Goal: Task Accomplishment & Management: Manage account settings

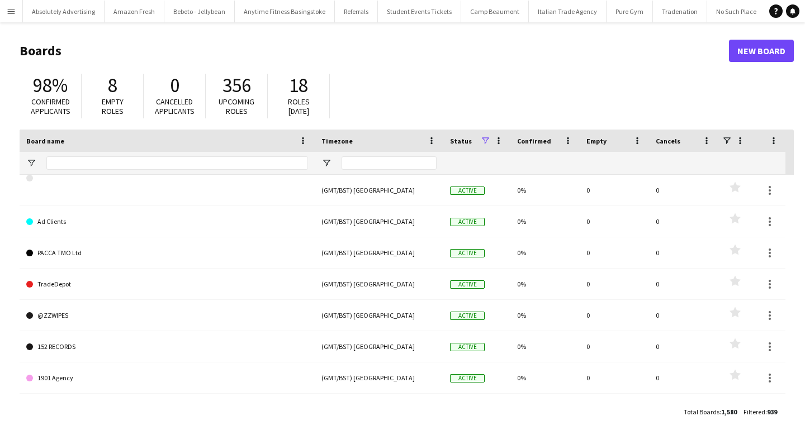
click at [13, 11] on app-icon "Menu" at bounding box center [11, 11] width 9 height 9
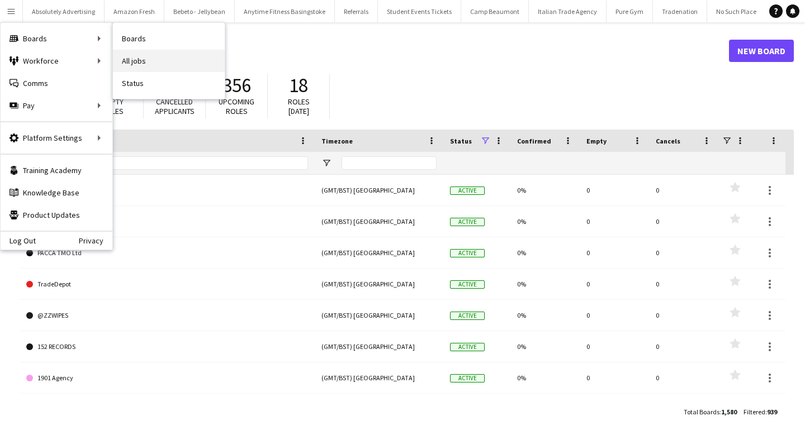
click at [157, 65] on link "All jobs" at bounding box center [169, 61] width 112 height 22
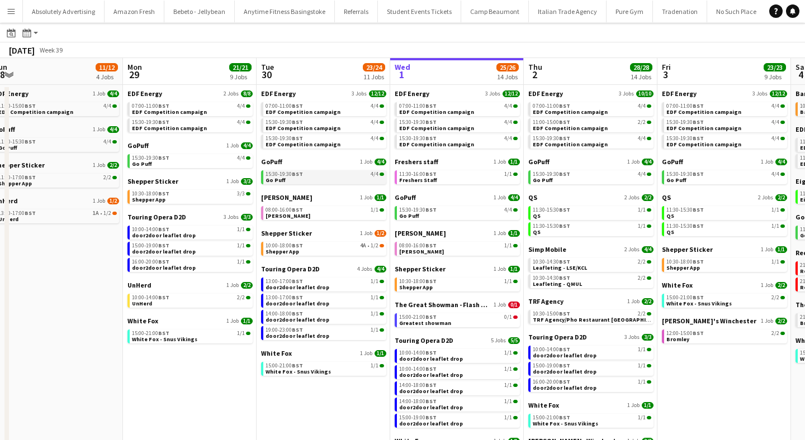
scroll to position [41, 0]
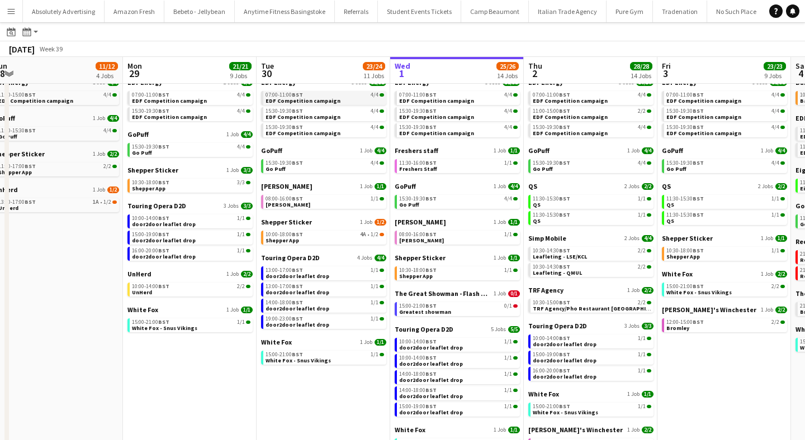
click at [288, 102] on span "EDF Competition campaign" at bounding box center [303, 100] width 75 height 7
click at [307, 98] on span "EDF Competition campaign" at bounding box center [303, 100] width 75 height 7
click at [306, 168] on link "15:30-19:30 BST 4/4 Go Puff" at bounding box center [324, 165] width 119 height 13
click at [294, 202] on span "[PERSON_NAME]" at bounding box center [287, 204] width 45 height 7
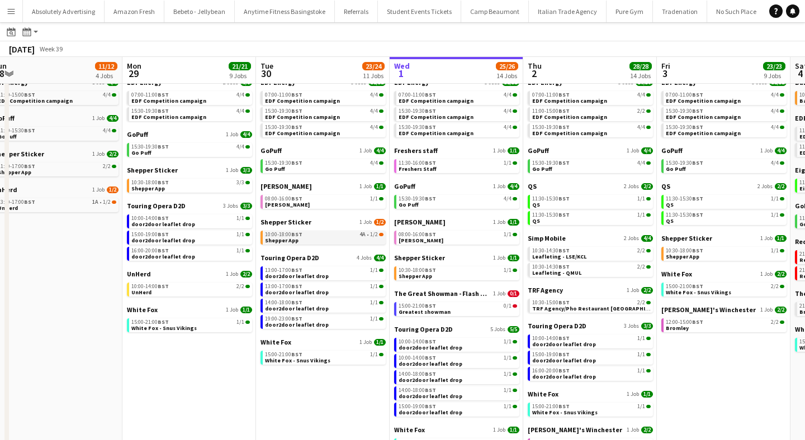
click at [306, 238] on link "10:00-18:00 BST 4A • 1/2 Shepper App" at bounding box center [324, 237] width 119 height 13
click at [302, 271] on div "13:00-17:00 BST 1/1" at bounding box center [324, 271] width 119 height 6
click at [296, 357] on span "BST" at bounding box center [296, 354] width 11 height 7
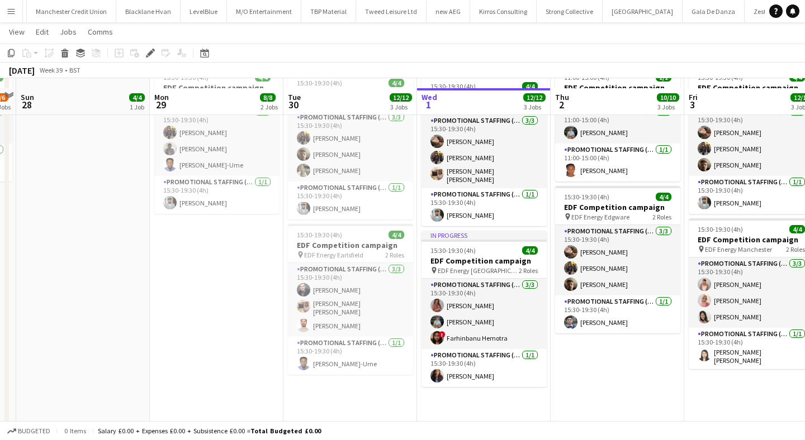
scroll to position [229, 0]
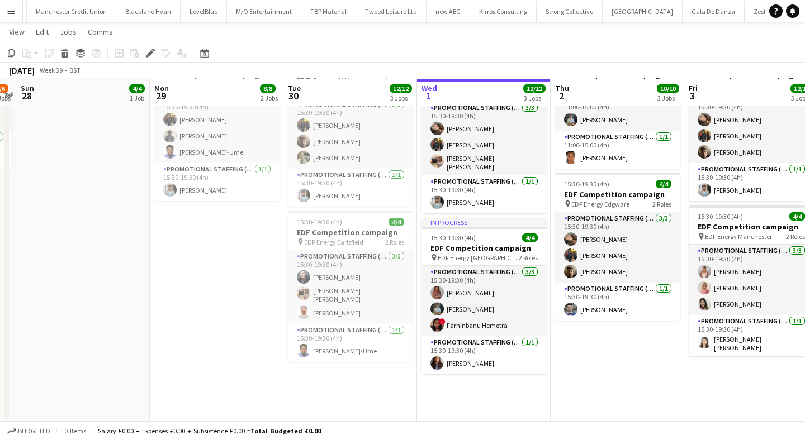
scroll to position [229, 0]
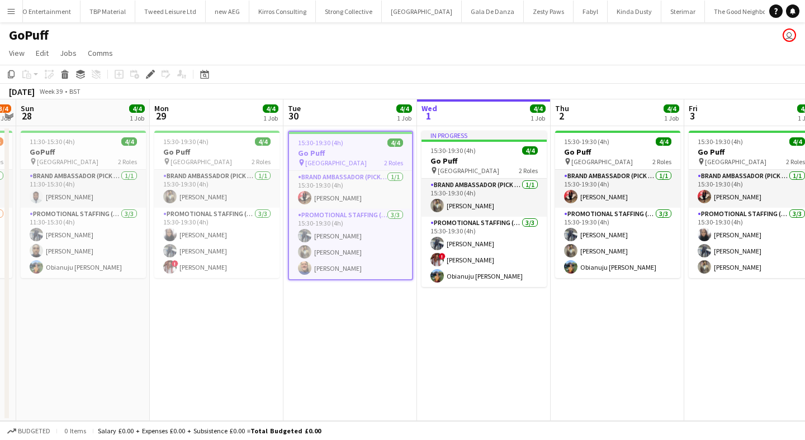
scroll to position [0, 39704]
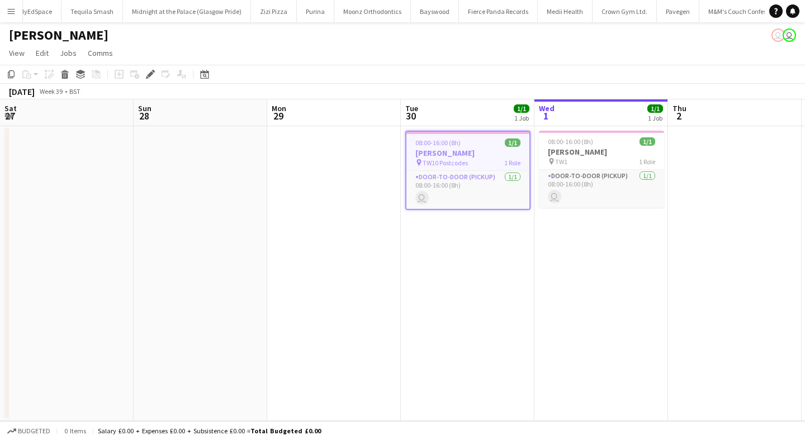
scroll to position [0, 385]
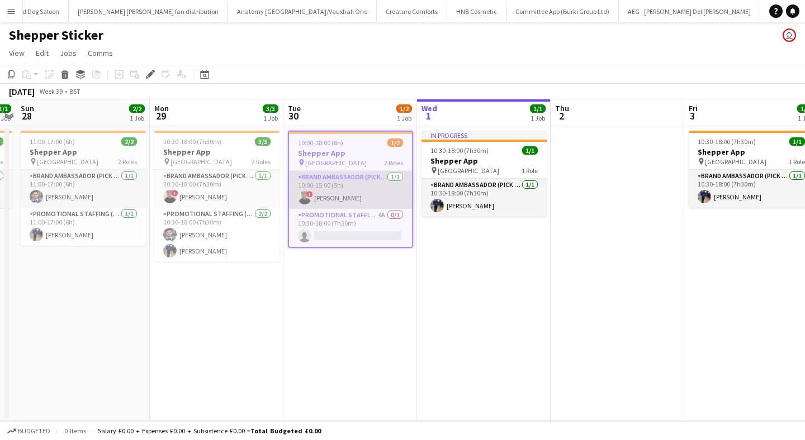
scroll to position [0, 39835]
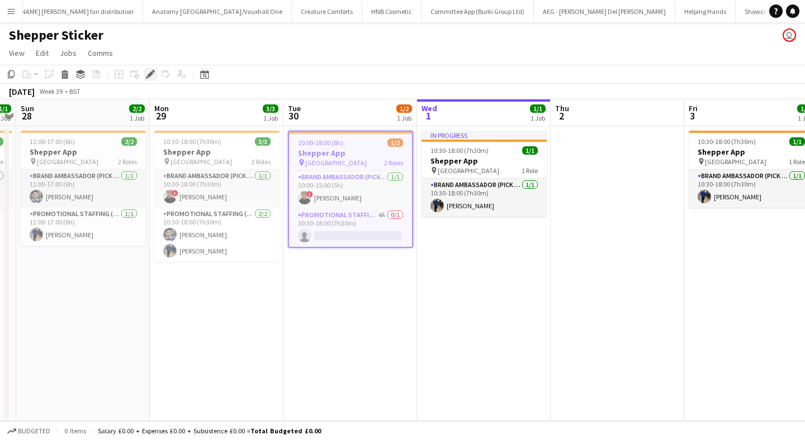
click at [145, 70] on div "Edit" at bounding box center [150, 74] width 13 height 13
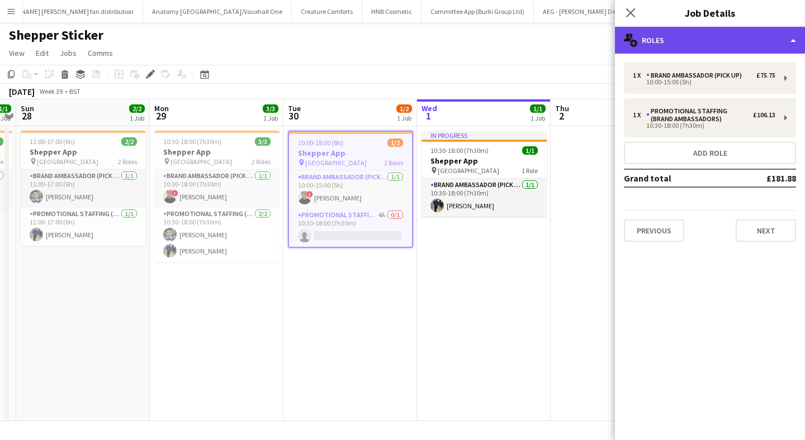
click at [735, 36] on div "multiple-users-add Roles" at bounding box center [710, 40] width 190 height 27
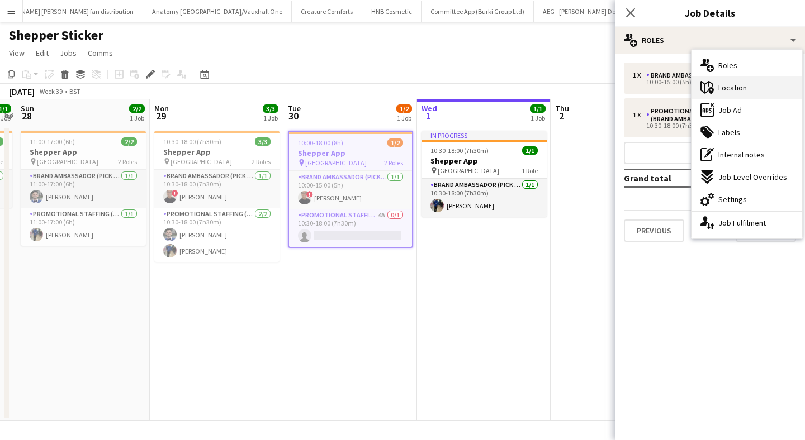
click at [737, 91] on span "Location" at bounding box center [732, 88] width 29 height 10
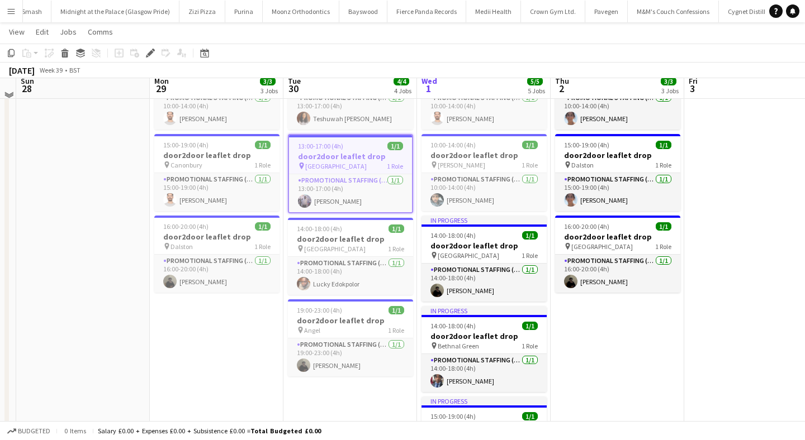
scroll to position [88, 0]
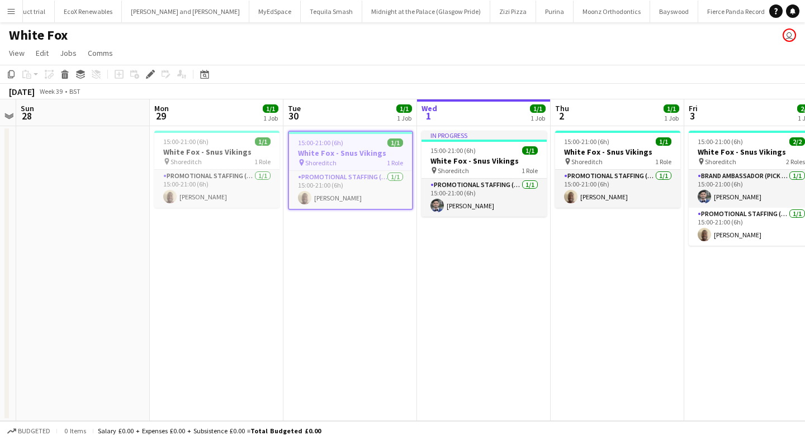
scroll to position [0, 40944]
click at [149, 74] on icon at bounding box center [150, 75] width 6 height 6
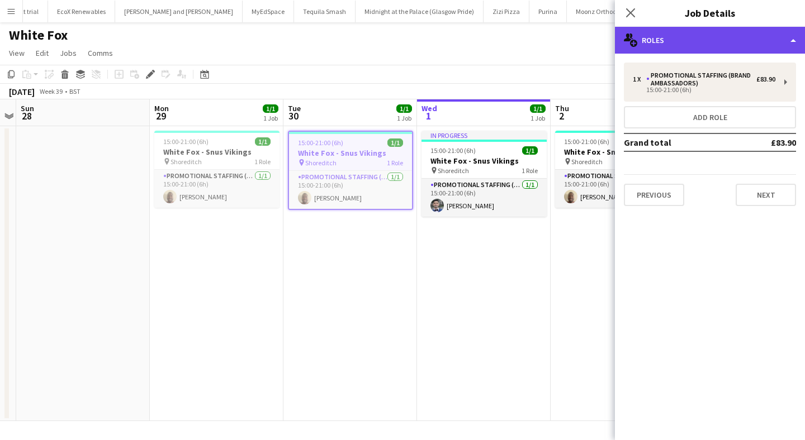
click at [683, 42] on div "multiple-users-add Roles" at bounding box center [710, 40] width 190 height 27
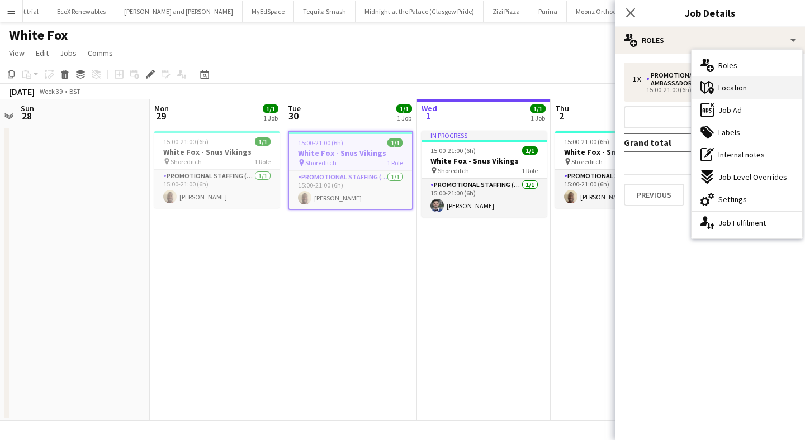
click at [742, 86] on span "Location" at bounding box center [732, 88] width 29 height 10
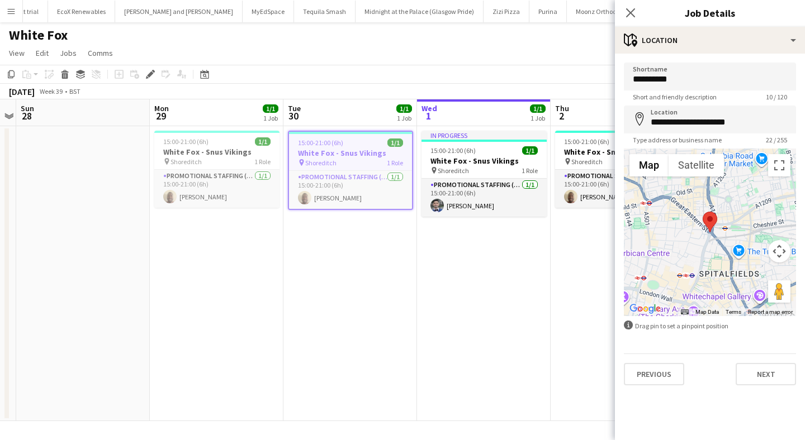
click at [714, 245] on div at bounding box center [710, 233] width 172 height 168
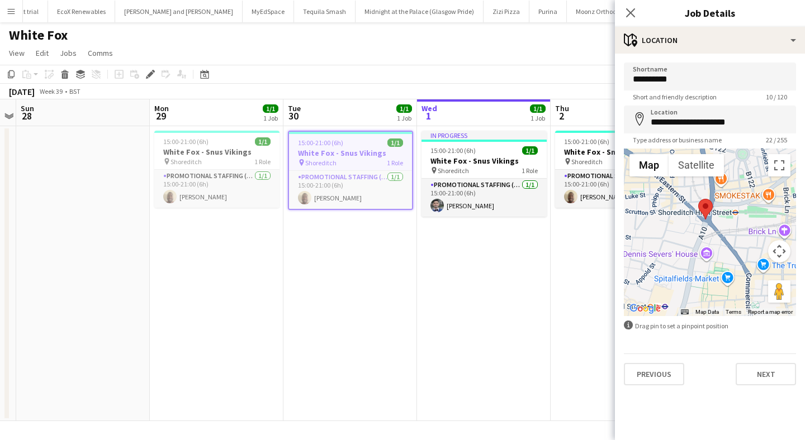
click at [705, 236] on div at bounding box center [710, 233] width 172 height 168
